Goal: Information Seeking & Learning: Learn about a topic

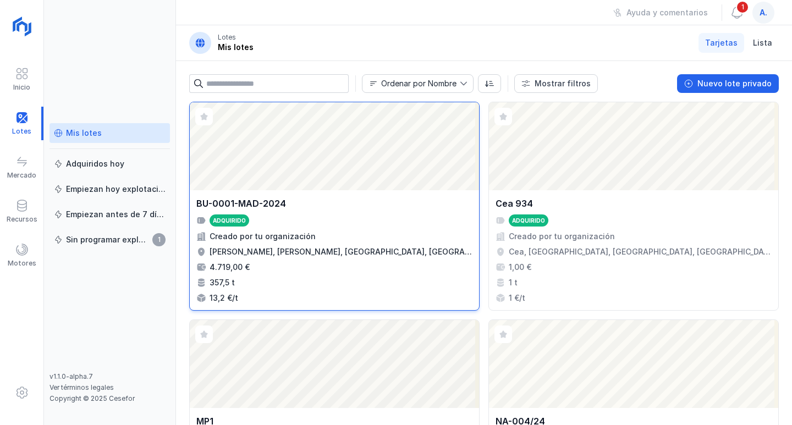
click at [337, 146] on div "Abrir lote" at bounding box center [334, 146] width 289 height 88
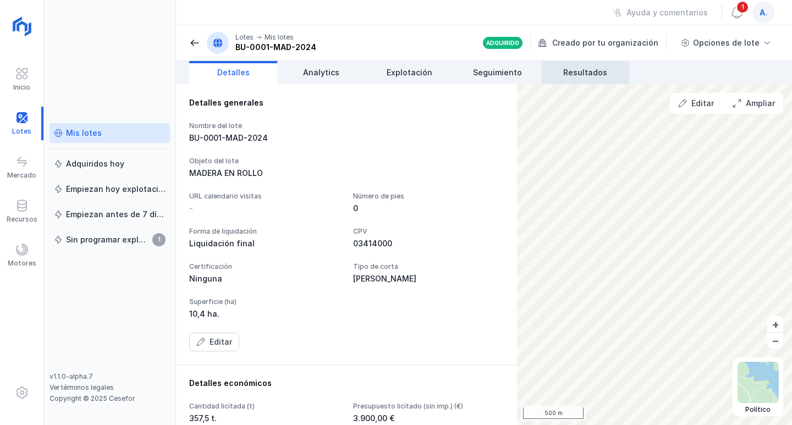
click at [593, 73] on span "Resultados" at bounding box center [585, 72] width 44 height 11
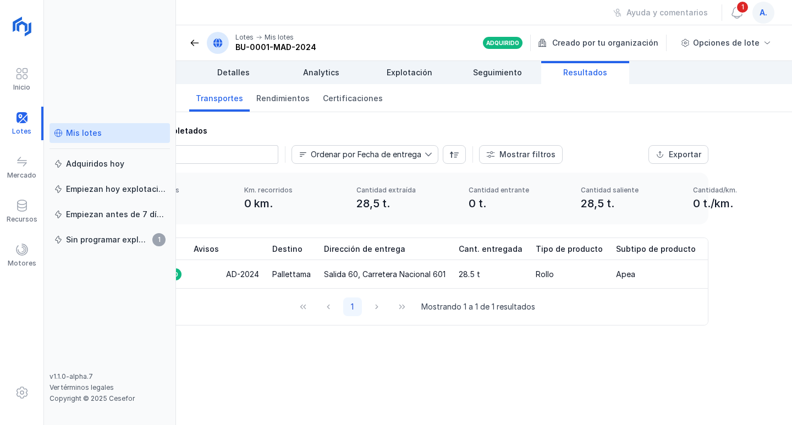
scroll to position [0, 640]
click at [271, 270] on div "Pallettama" at bounding box center [290, 274] width 38 height 11
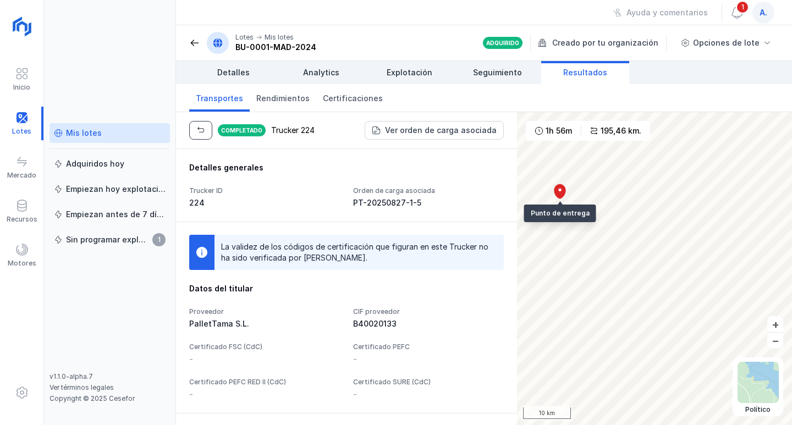
click at [206, 129] on button "button" at bounding box center [200, 130] width 23 height 19
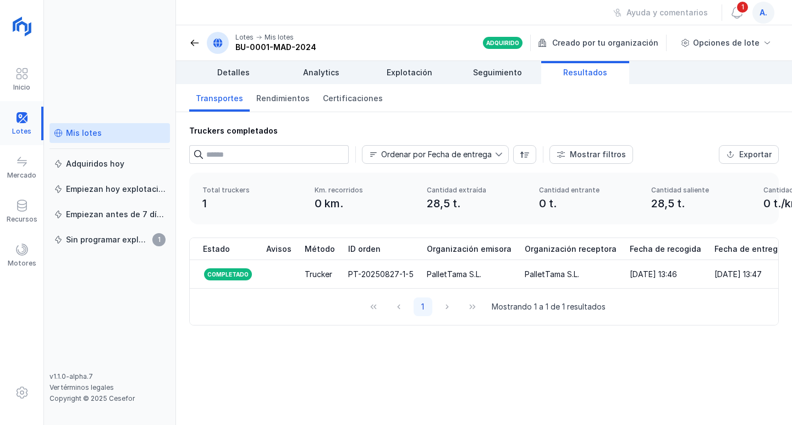
click at [25, 130] on div at bounding box center [21, 124] width 43 height 34
click at [24, 124] on div at bounding box center [21, 124] width 43 height 34
click at [131, 133] on div "Mis lotes" at bounding box center [110, 133] width 112 height 11
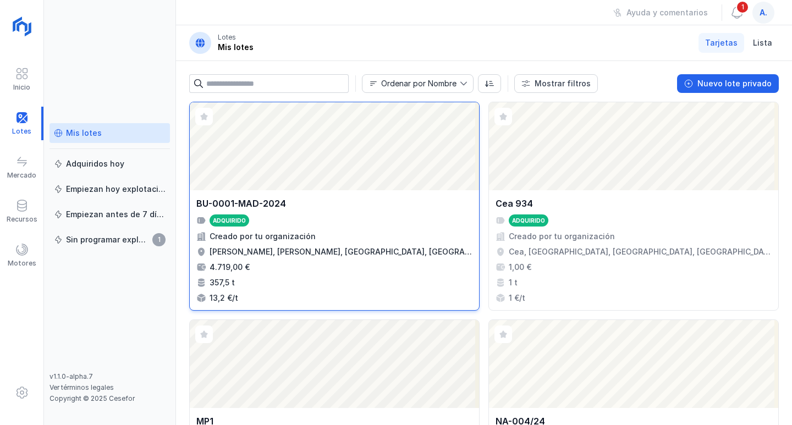
click at [363, 211] on div "BU-0001-MAD-2024 Adquirido Creado por tu organización [PERSON_NAME], [PERSON_NA…" at bounding box center [334, 250] width 276 height 107
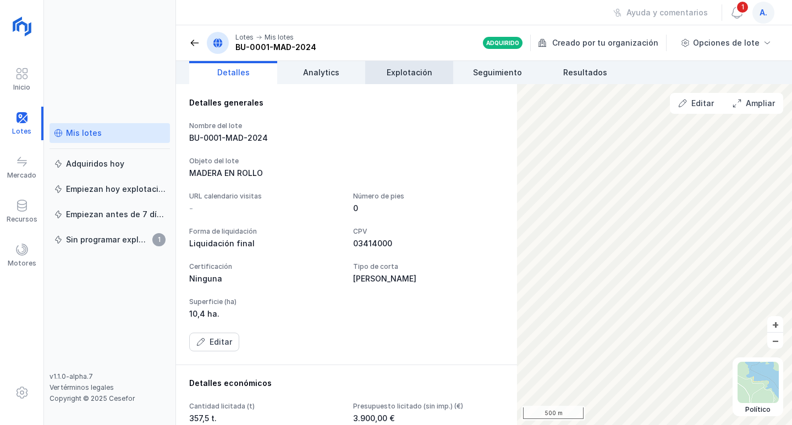
click at [428, 78] on span "Explotación" at bounding box center [410, 72] width 46 height 11
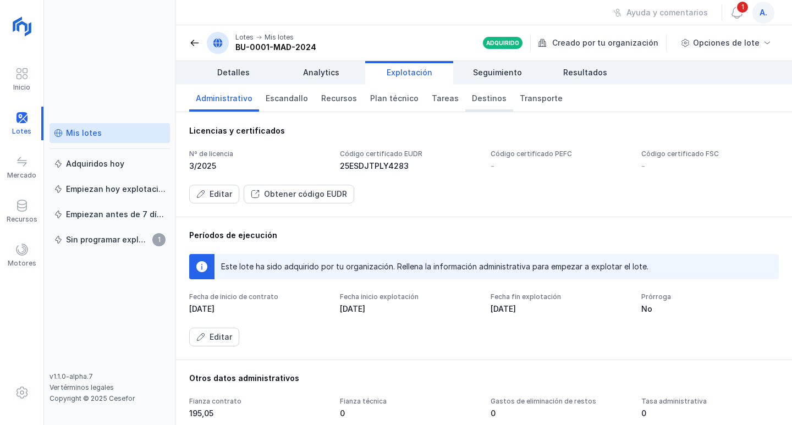
click at [478, 101] on span "Destinos" at bounding box center [489, 98] width 35 height 11
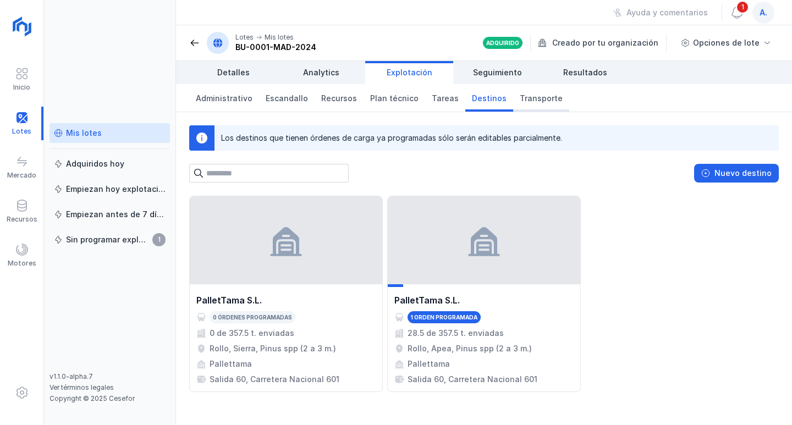
click at [523, 103] on span "Transporte" at bounding box center [541, 98] width 43 height 11
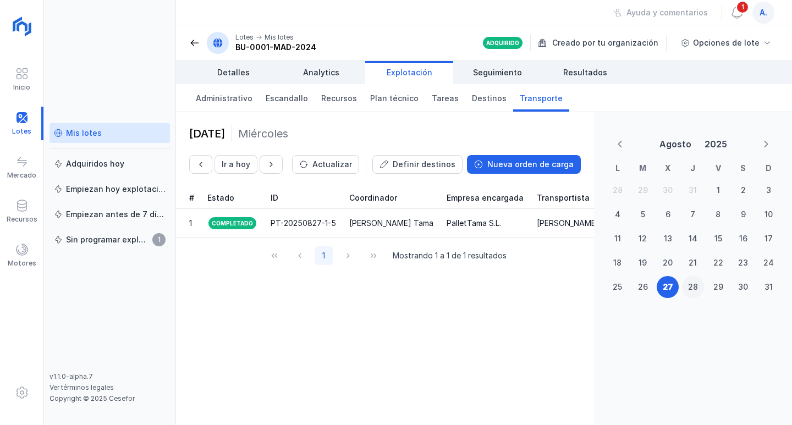
click at [695, 283] on div "28" at bounding box center [693, 287] width 10 height 11
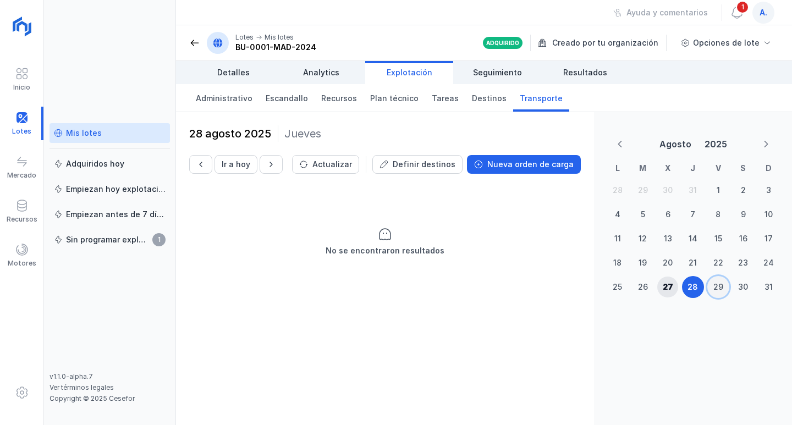
click at [720, 288] on div "29" at bounding box center [718, 287] width 10 height 11
click at [667, 280] on div "27" at bounding box center [667, 287] width 21 height 21
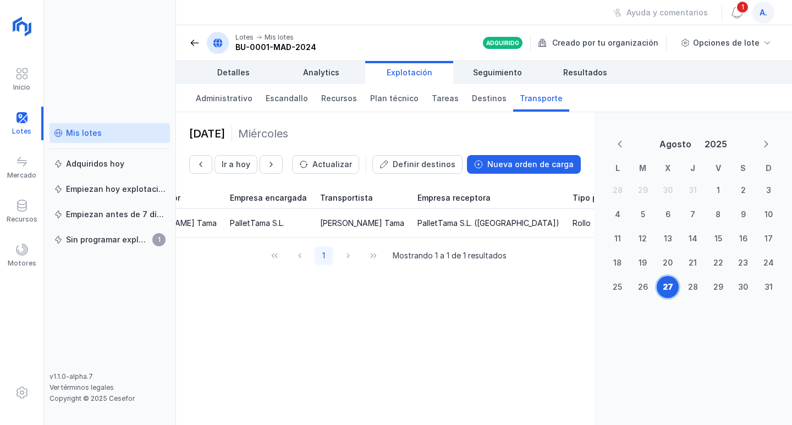
scroll to position [0, 261]
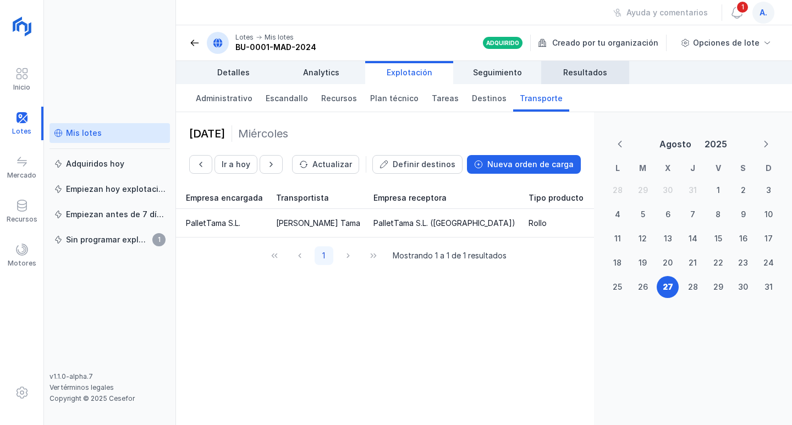
click at [580, 74] on span "Resultados" at bounding box center [585, 72] width 44 height 11
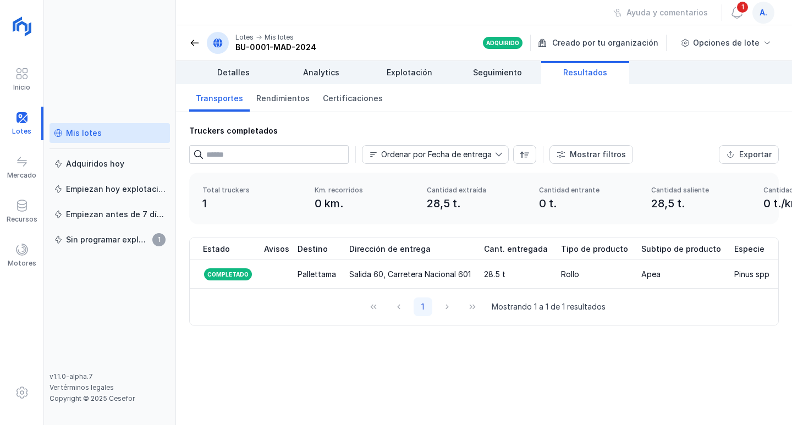
scroll to position [0, 1270]
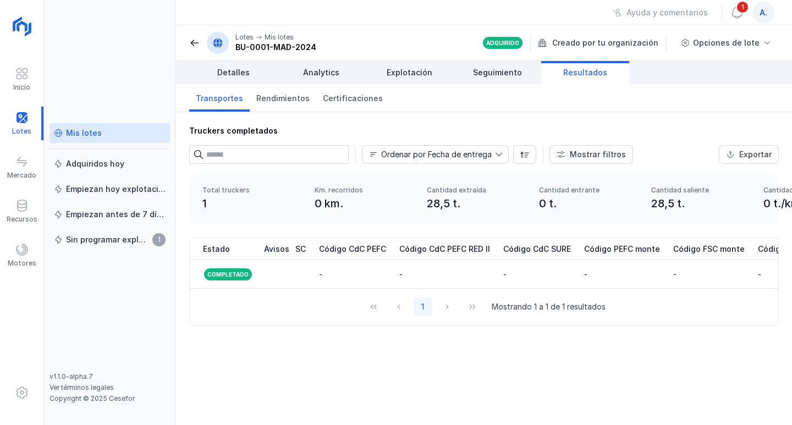
click at [91, 135] on div "Mis lotes" at bounding box center [84, 133] width 36 height 11
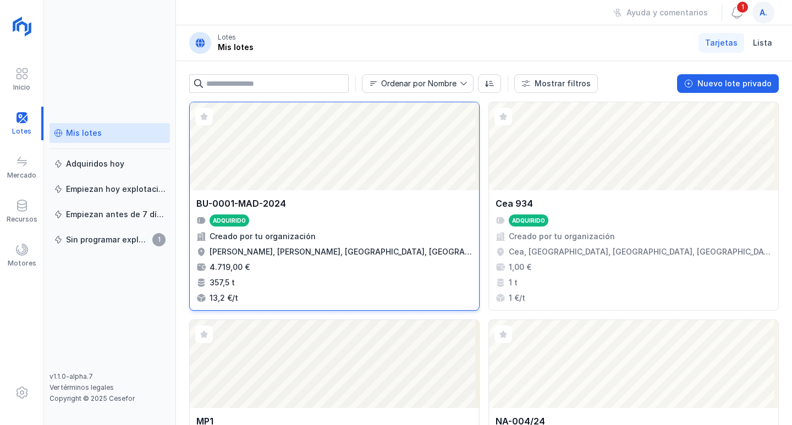
click at [278, 138] on div "Abrir lote" at bounding box center [334, 146] width 289 height 88
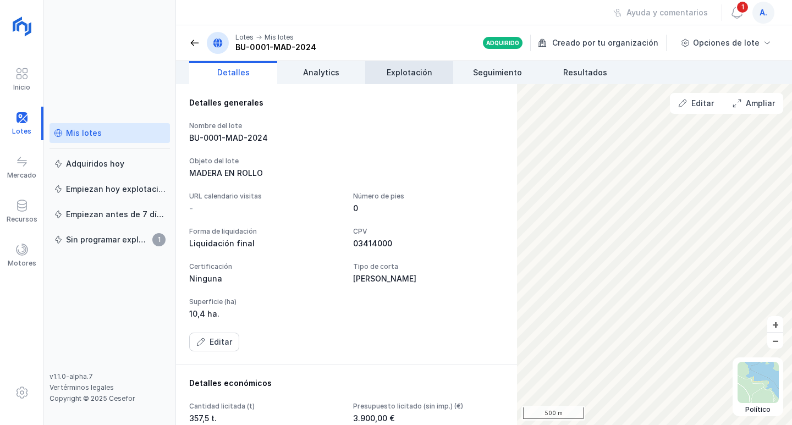
click at [398, 78] on span "Explotación" at bounding box center [410, 72] width 46 height 11
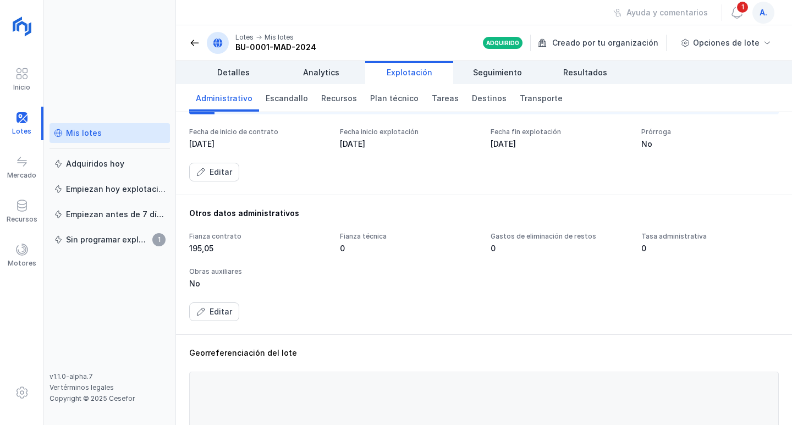
scroll to position [385, 0]
